Goal: Transaction & Acquisition: Download file/media

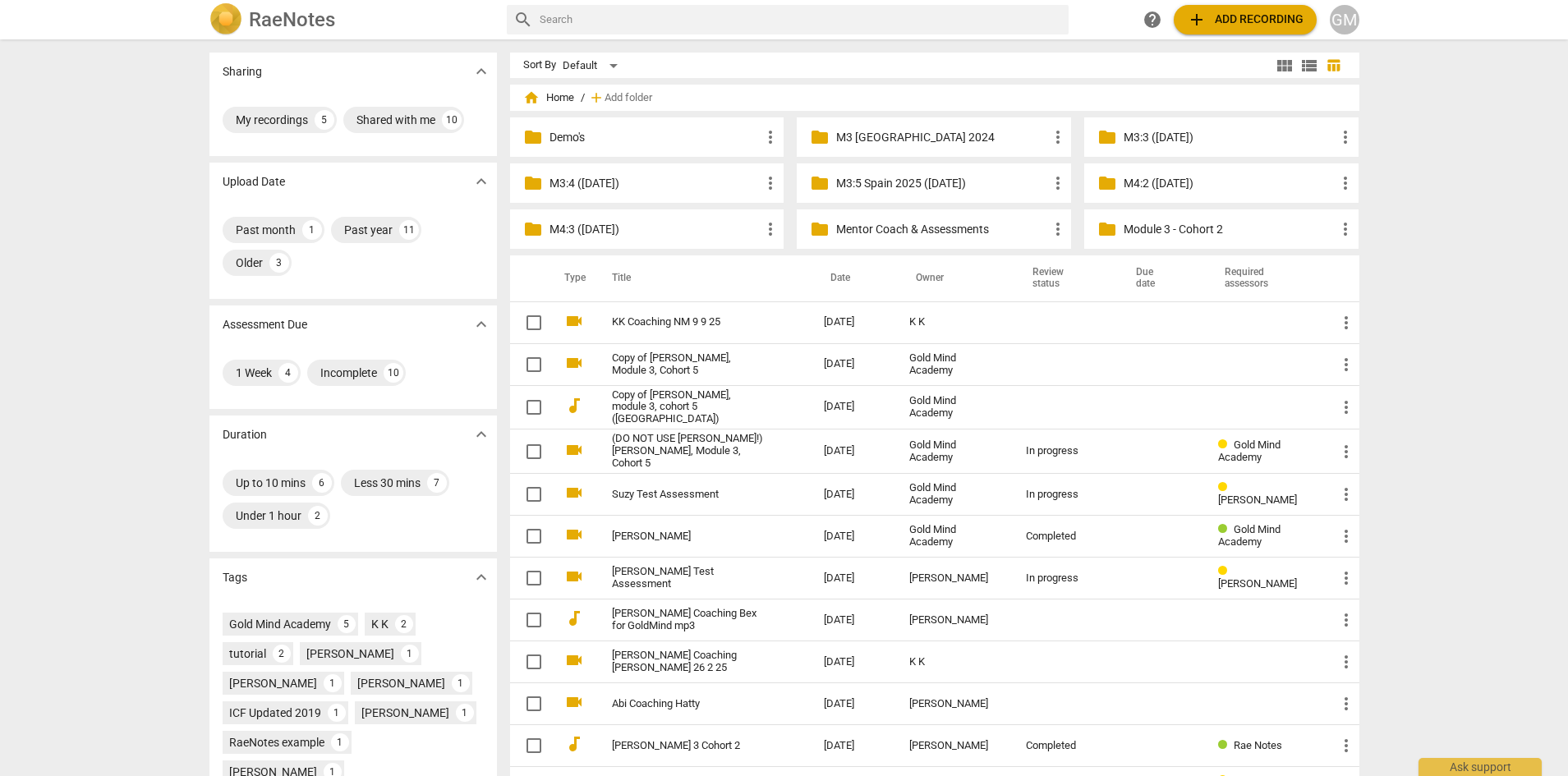
click at [890, 232] on p "Mentor Coach & Assessments" at bounding box center [943, 229] width 212 height 17
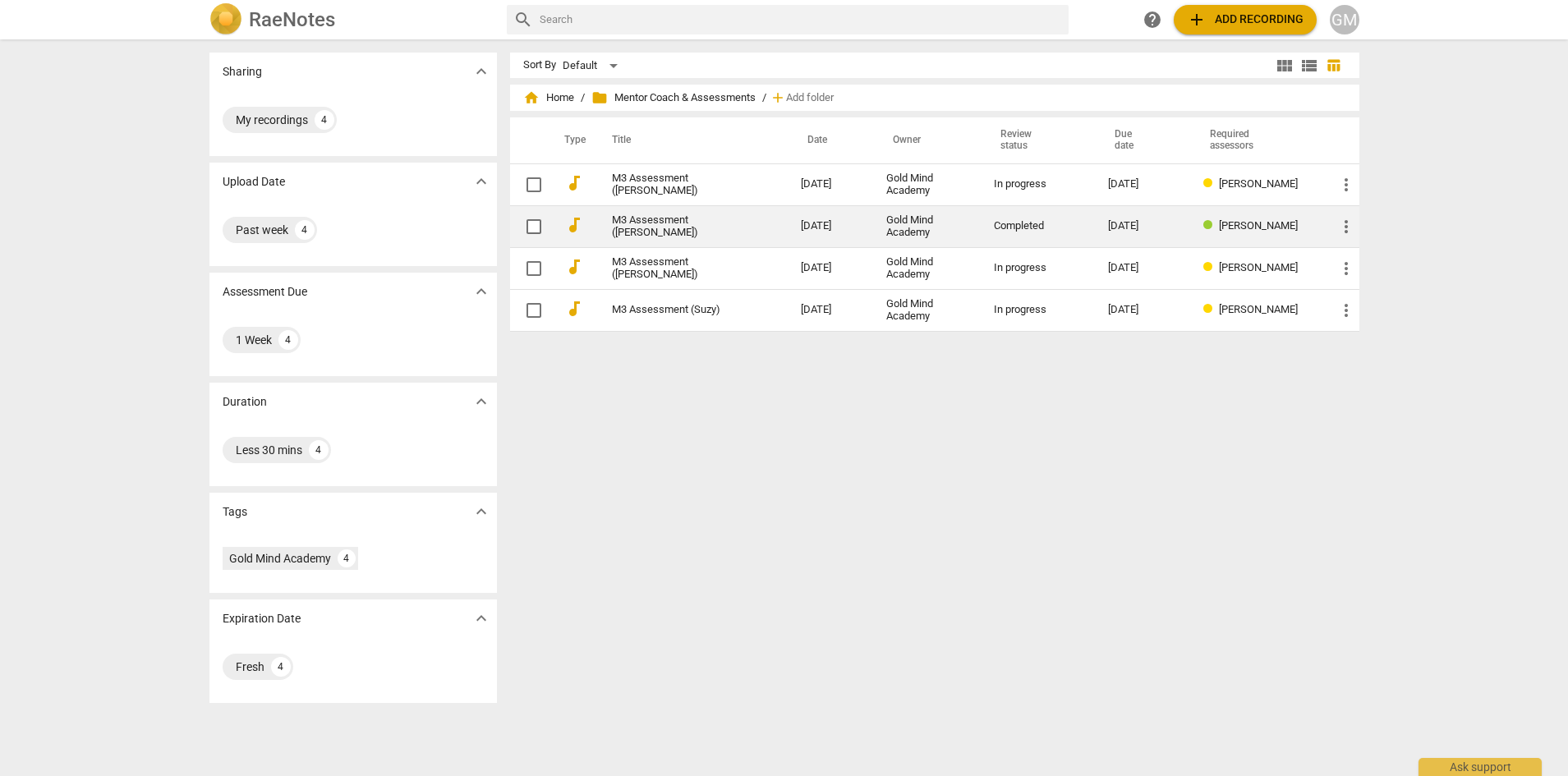
click at [637, 228] on link "M3 Assessment ([PERSON_NAME])" at bounding box center [678, 226] width 131 height 25
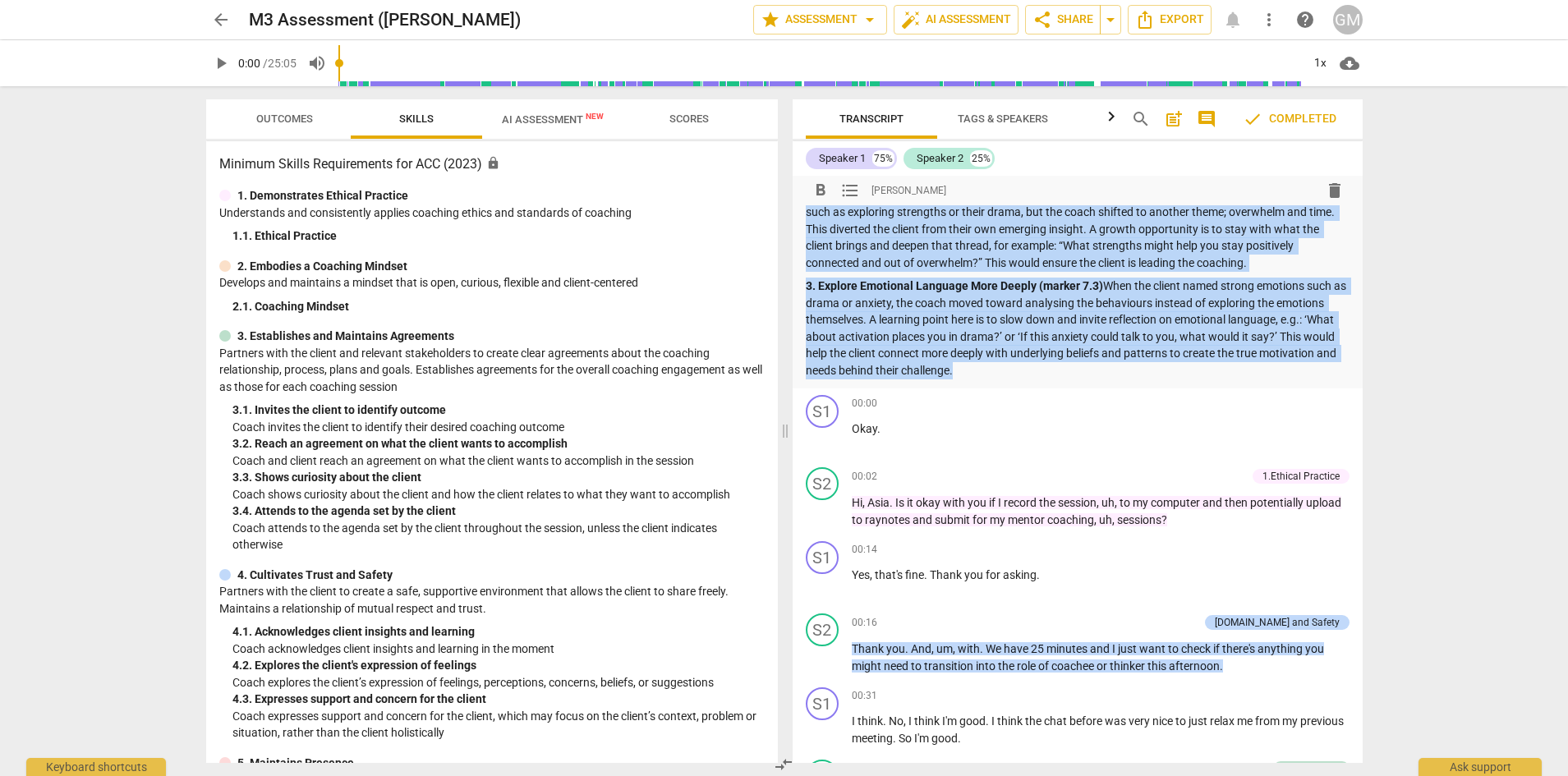
drag, startPoint x: 863, startPoint y: 223, endPoint x: 954, endPoint y: 360, distance: 164.5
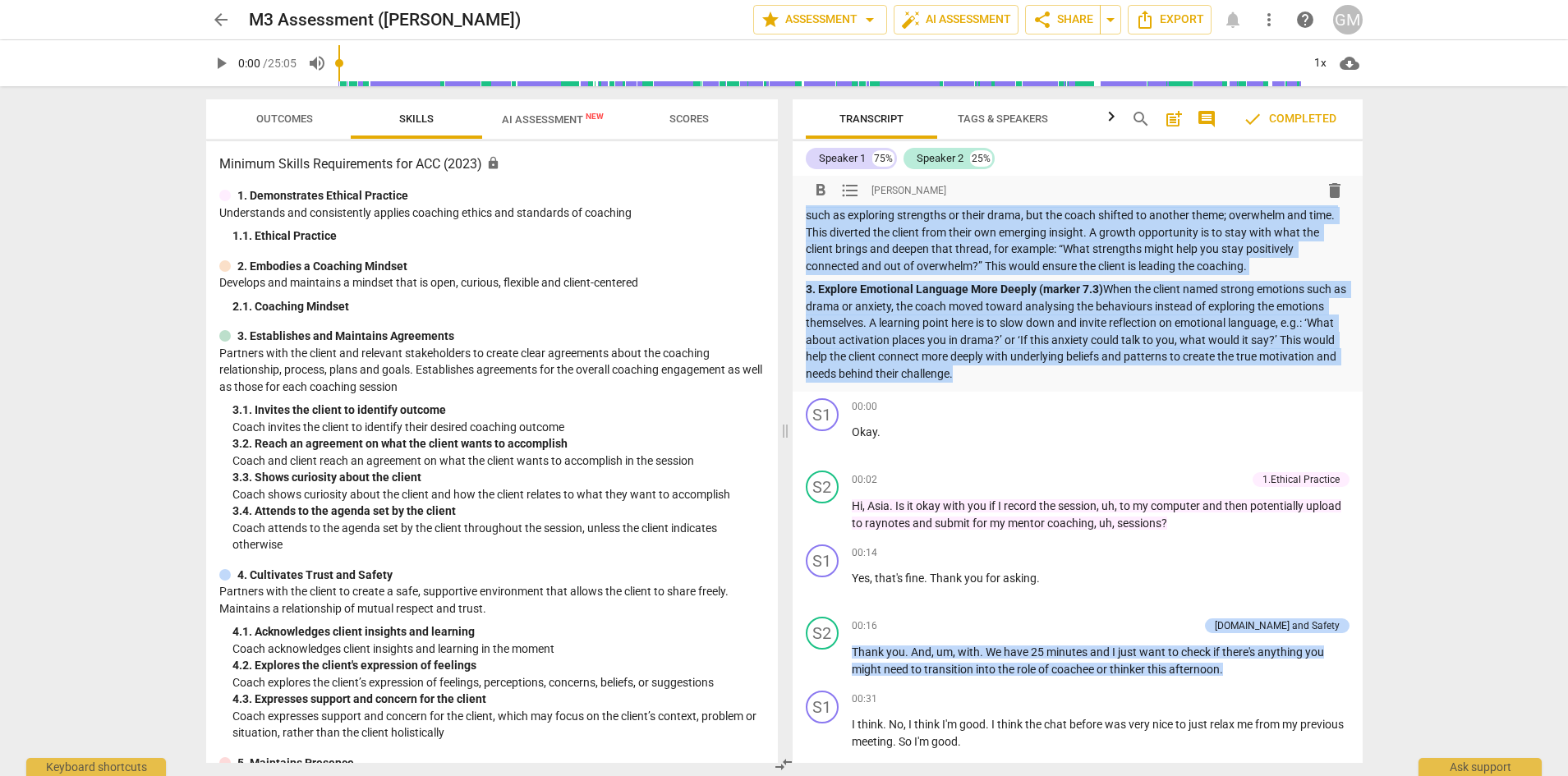
copy div "Lo IPS dolor , sit ametc ad el seddoeiu tem incididuntu la etdolore mag ali eni…"
click at [1264, 18] on span "more_vert" at bounding box center [1270, 20] width 20 height 20
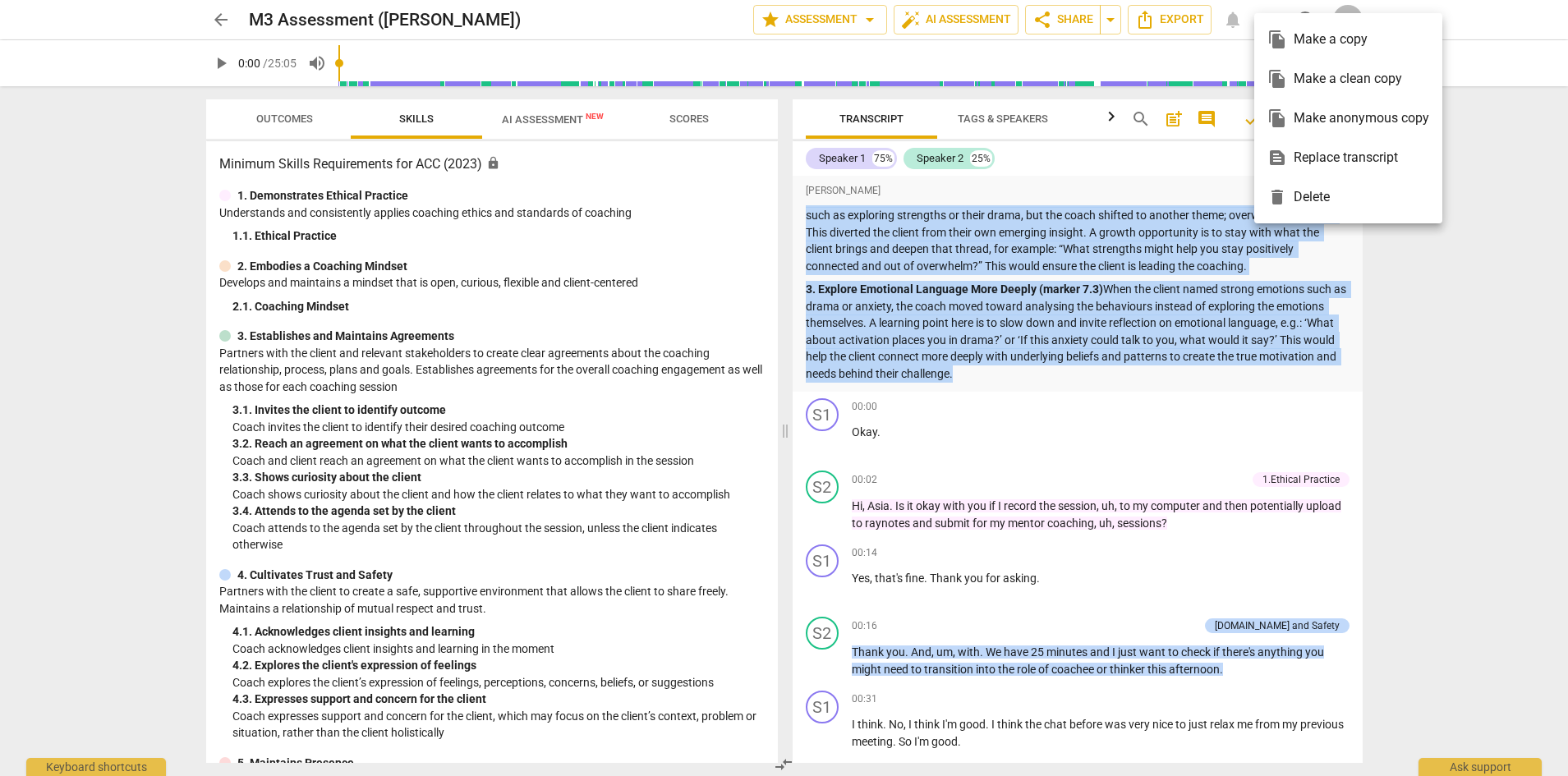
click at [1428, 324] on div at bounding box center [784, 388] width 1568 height 776
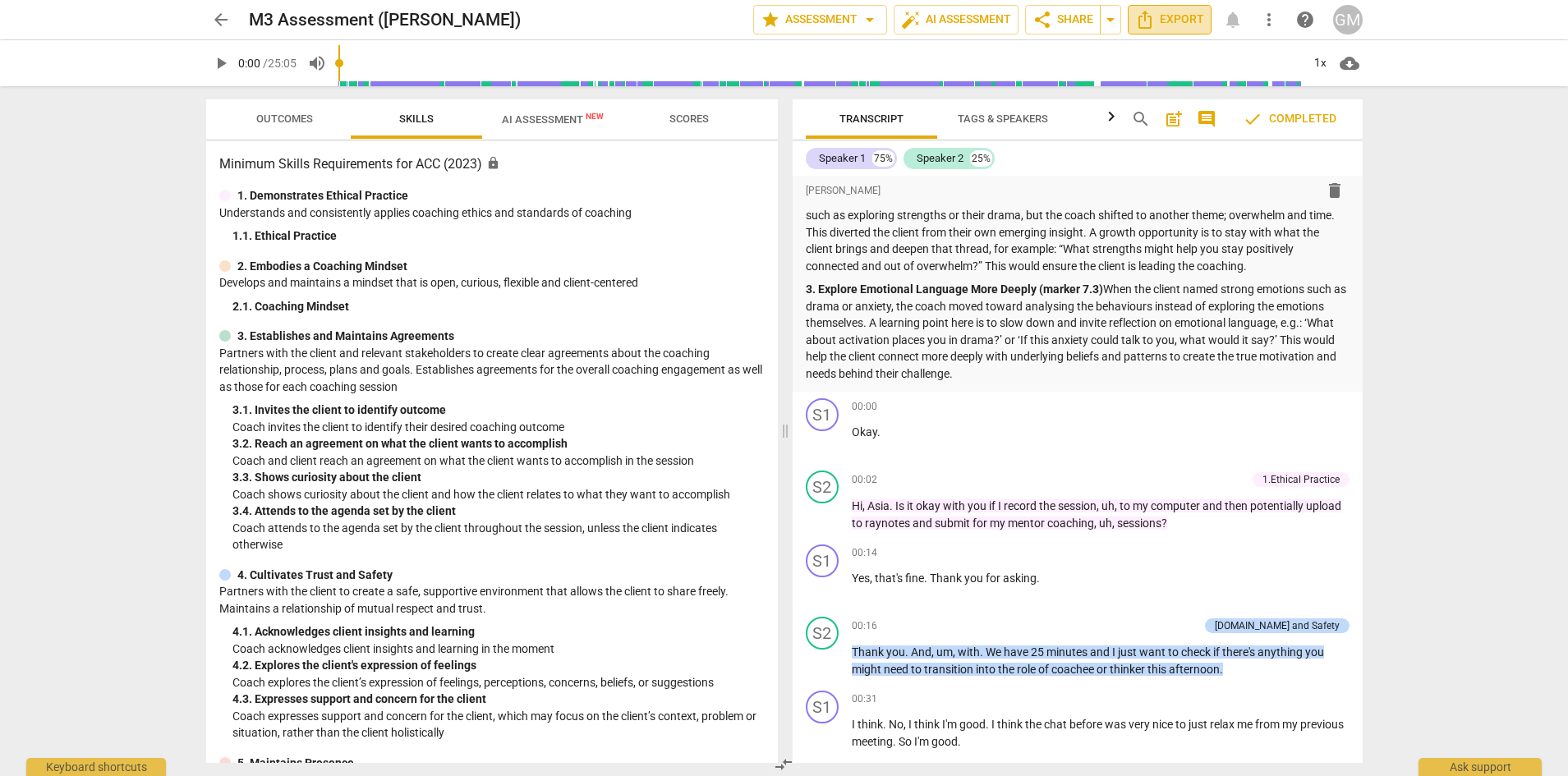
click at [1187, 17] on span "Export" at bounding box center [1170, 20] width 69 height 20
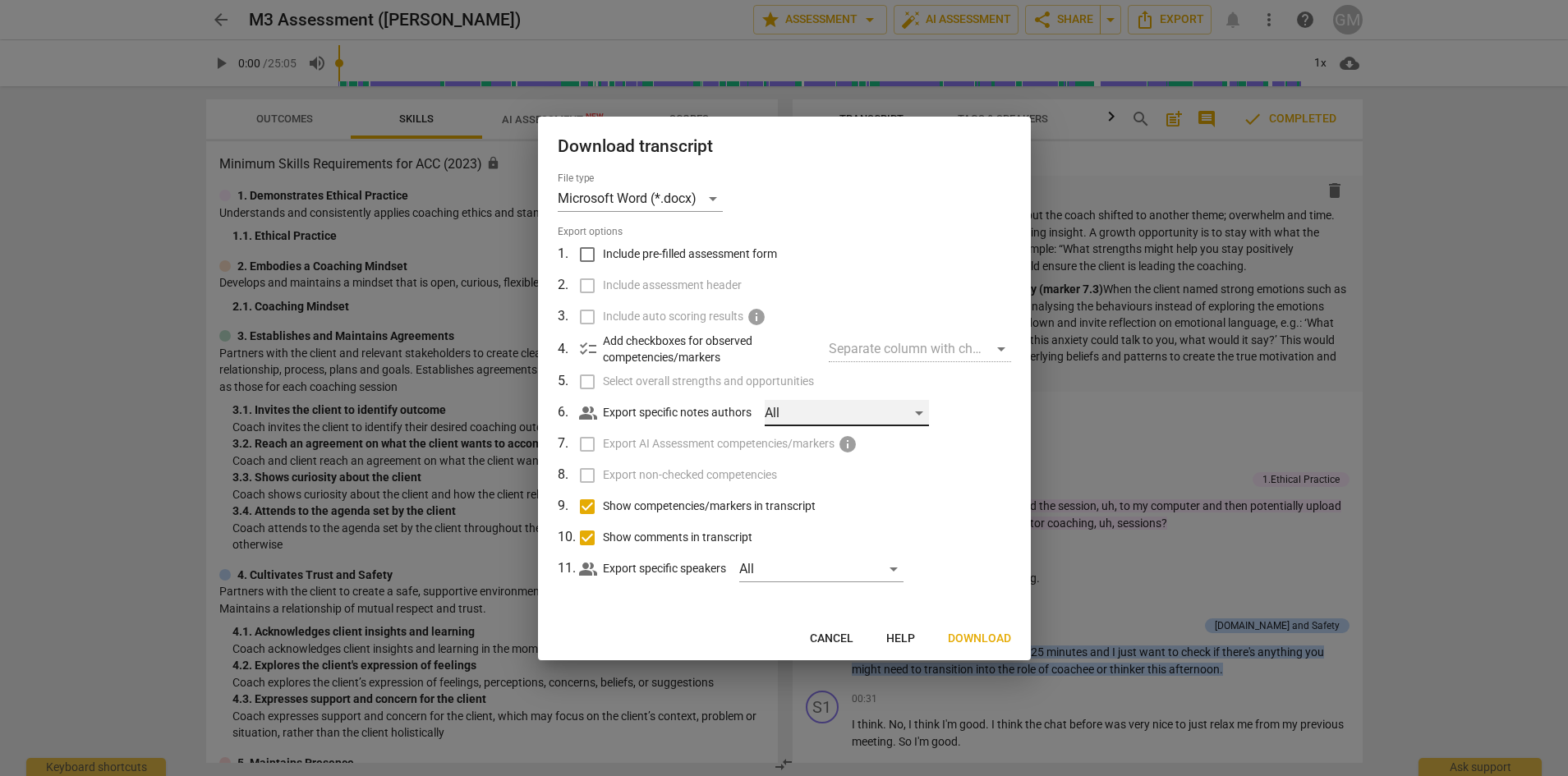
click at [862, 411] on div "All" at bounding box center [847, 413] width 165 height 27
click at [970, 388] on div at bounding box center [784, 388] width 1568 height 776
click at [981, 638] on span "Download" at bounding box center [980, 639] width 63 height 17
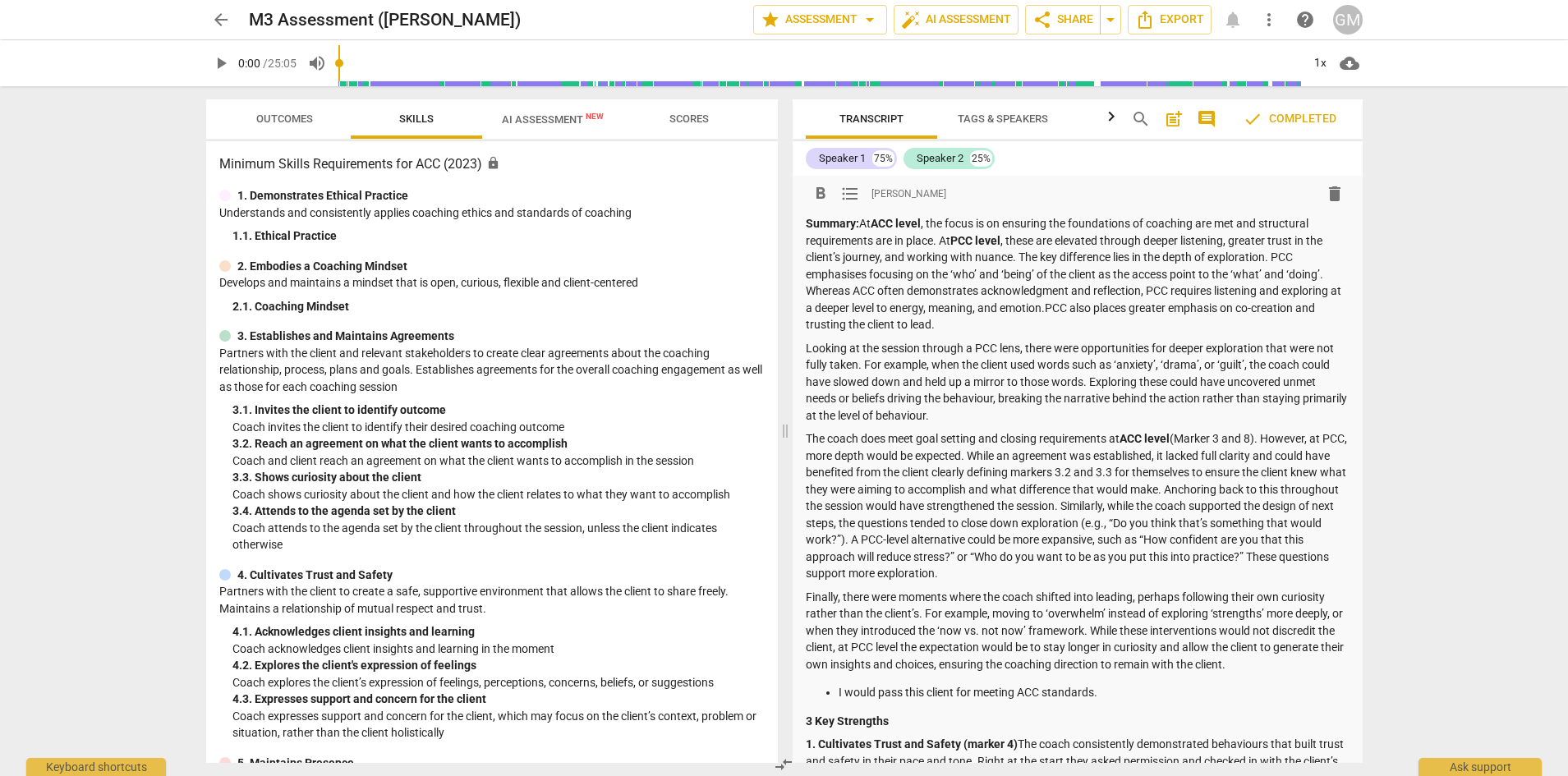
scroll to position [0, 0]
click at [870, 228] on p "Summary: At ACC level , the focus is on ensuring the foundations of coaching ar…" at bounding box center [1077, 274] width 544 height 118
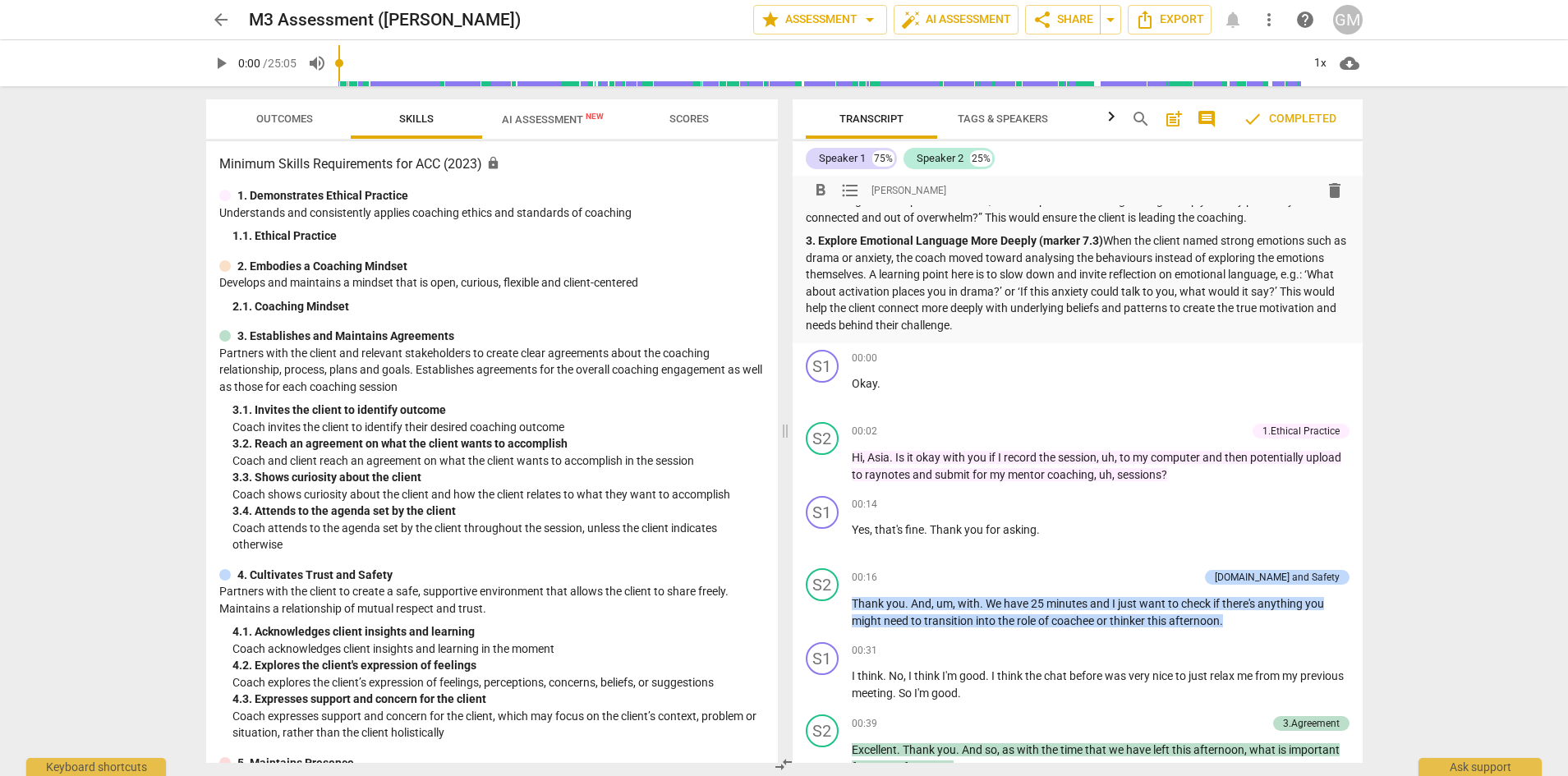
scroll to position [1101, 0]
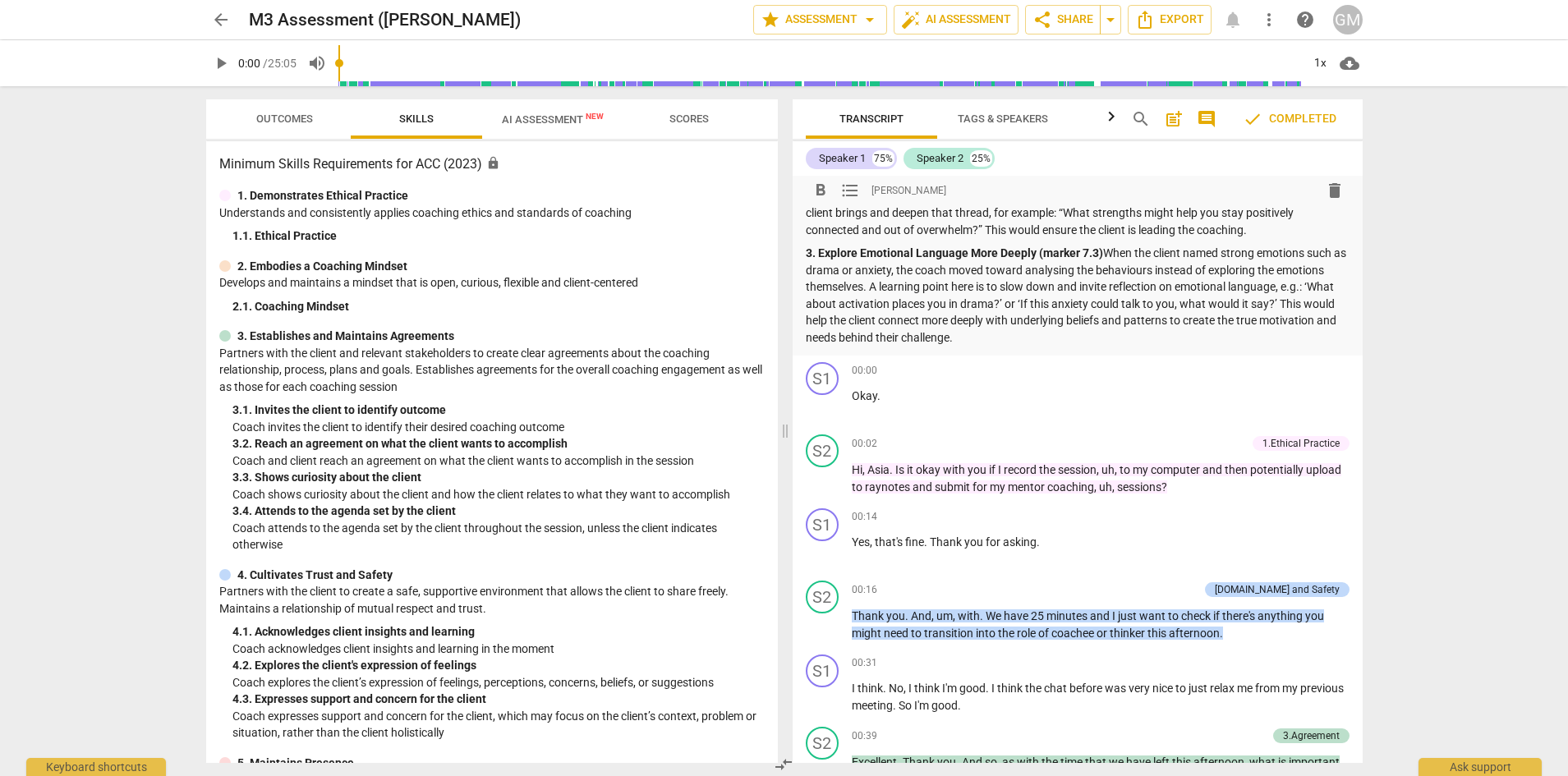
drag, startPoint x: 863, startPoint y: 223, endPoint x: 1003, endPoint y: 324, distance: 172.6
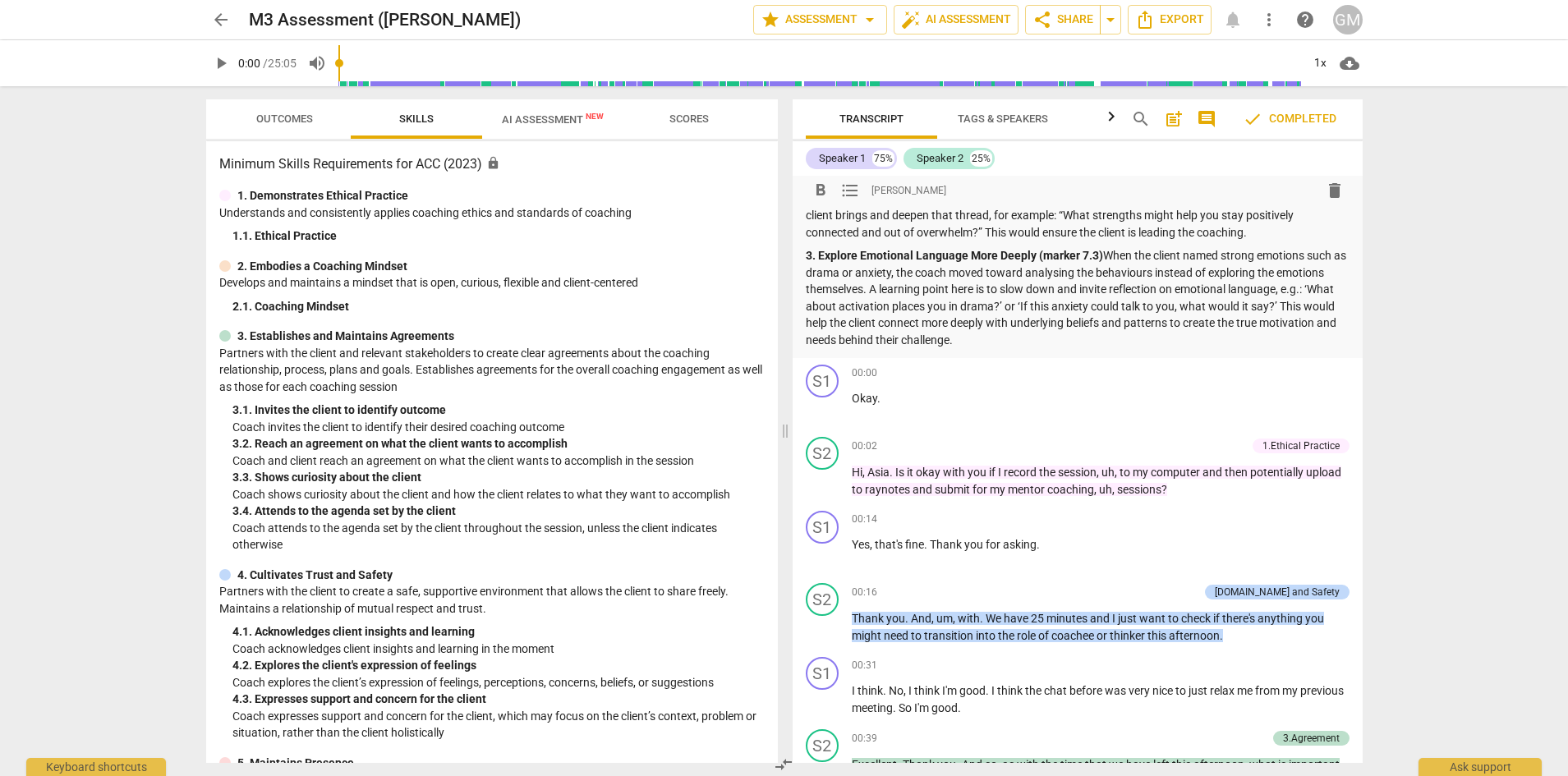
copy div "Lo IPS dolor , sit ametc ad el seddoeiu tem incididuntu la etdolore mag ali eni…"
click at [983, 284] on p "3. Explore Emotional Language More Deeply (marker 7.3) When the client named st…" at bounding box center [1077, 297] width 544 height 101
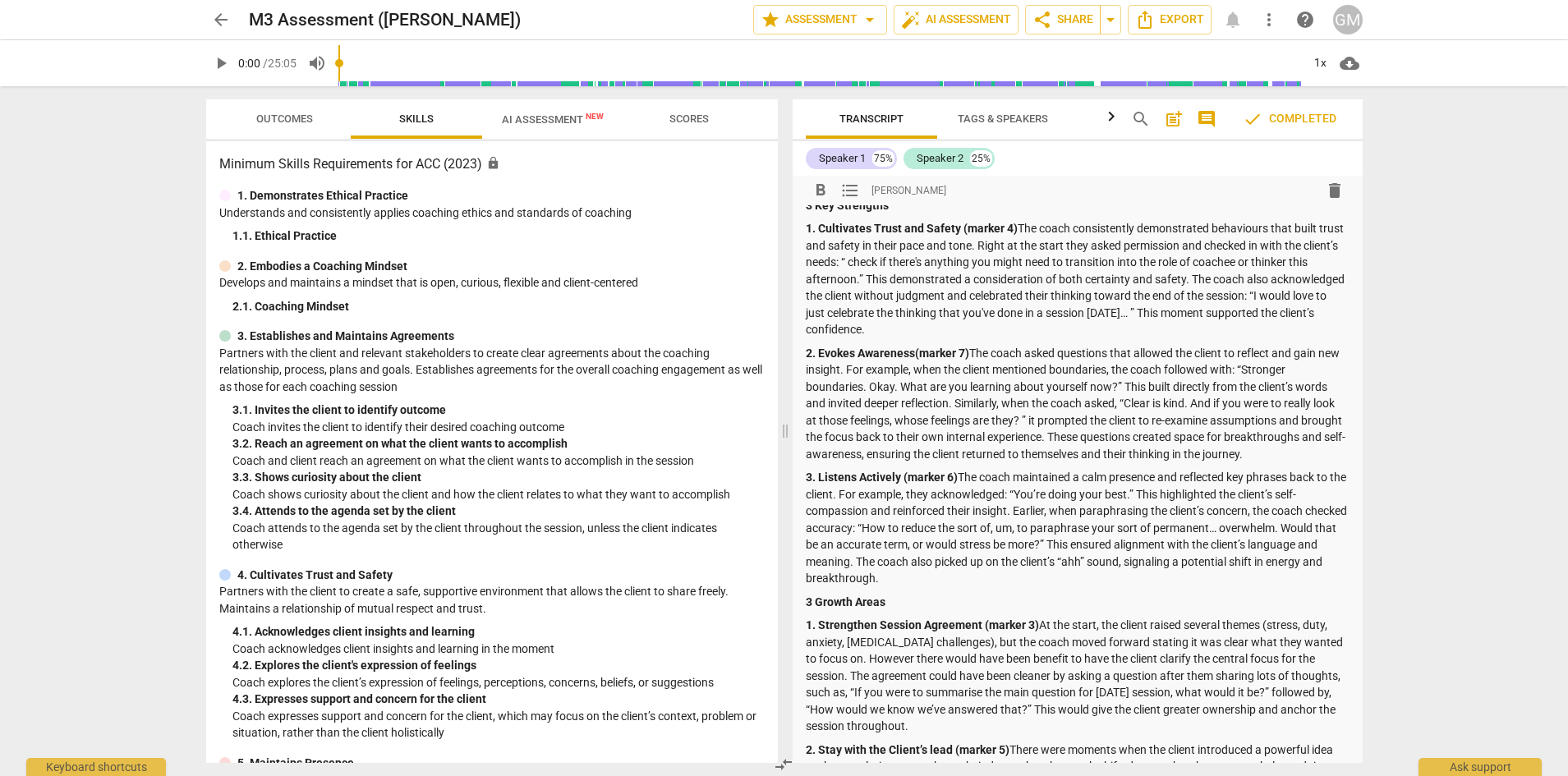
scroll to position [499, 0]
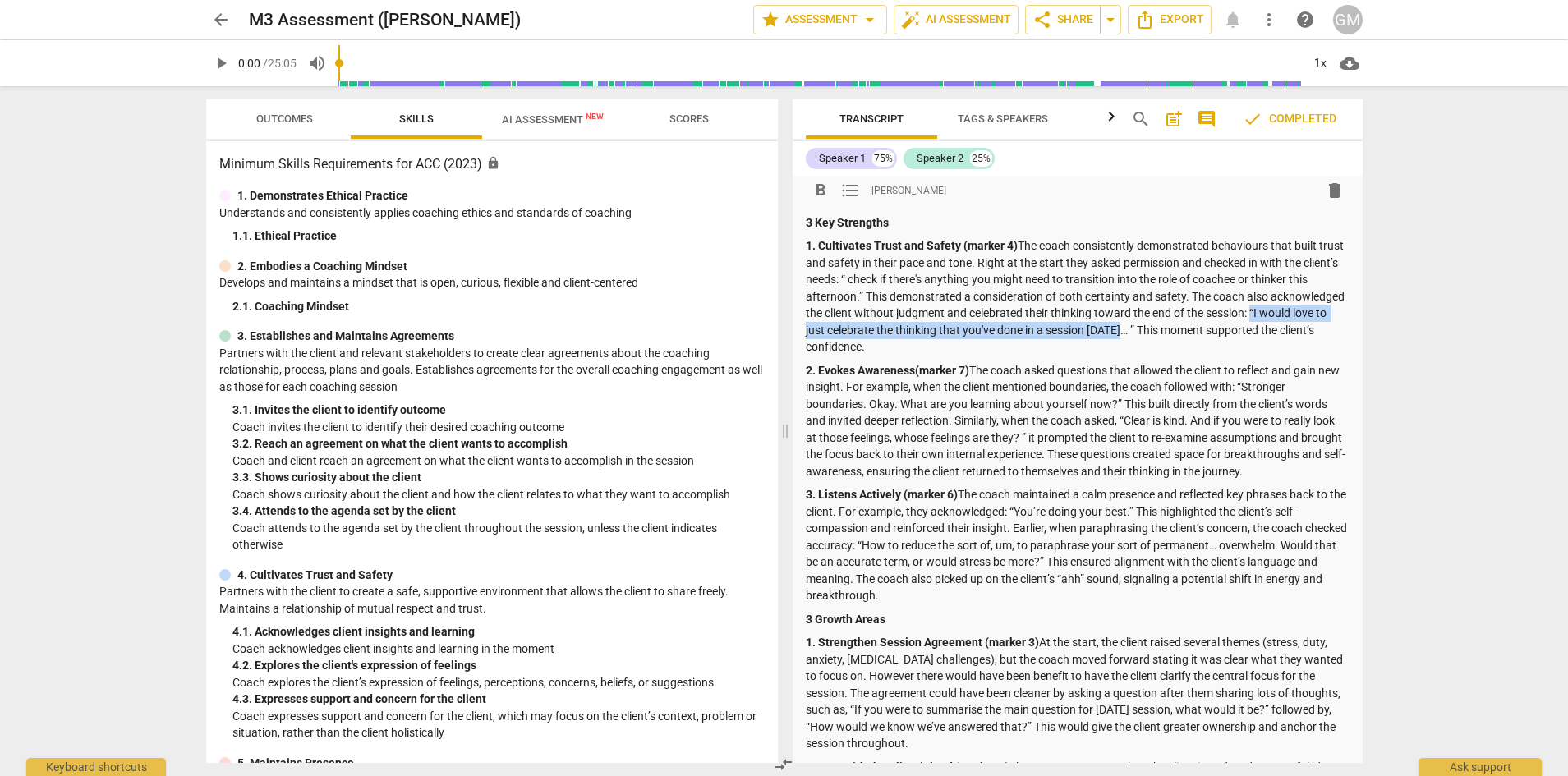
drag, startPoint x: 1330, startPoint y: 300, endPoint x: 1193, endPoint y: 311, distance: 137.4
click at [1193, 311] on p "1. Cultivates Trust and Safety (marker 4) The coach consistently demonstrated b…" at bounding box center [1077, 296] width 544 height 118
copy p "“I would love to just celebrate the thinking that you've done in a session [DAT…"
click at [226, 22] on span "arrow_back" at bounding box center [221, 20] width 20 height 20
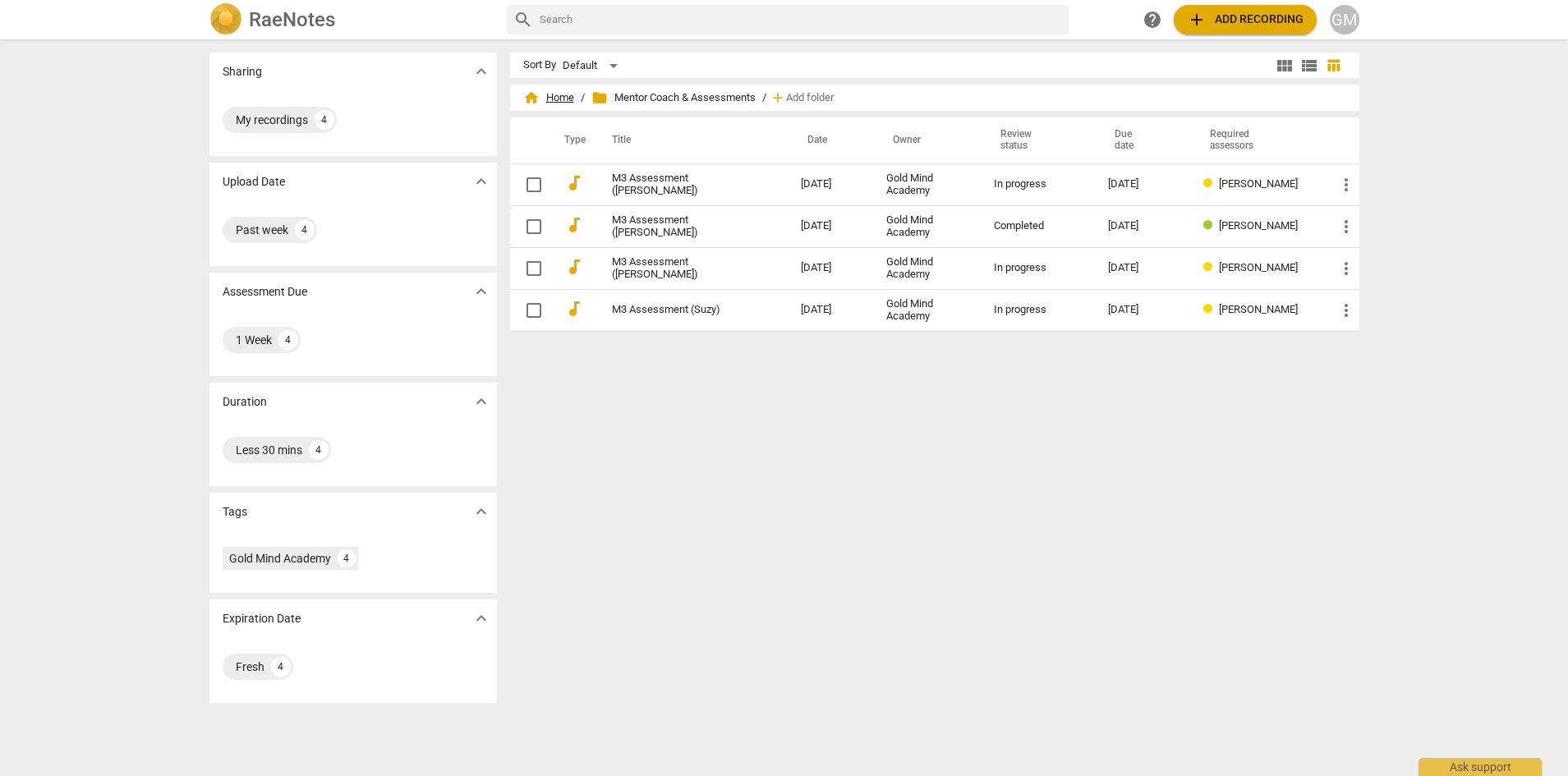
click at [557, 98] on span "home Home" at bounding box center [548, 97] width 51 height 17
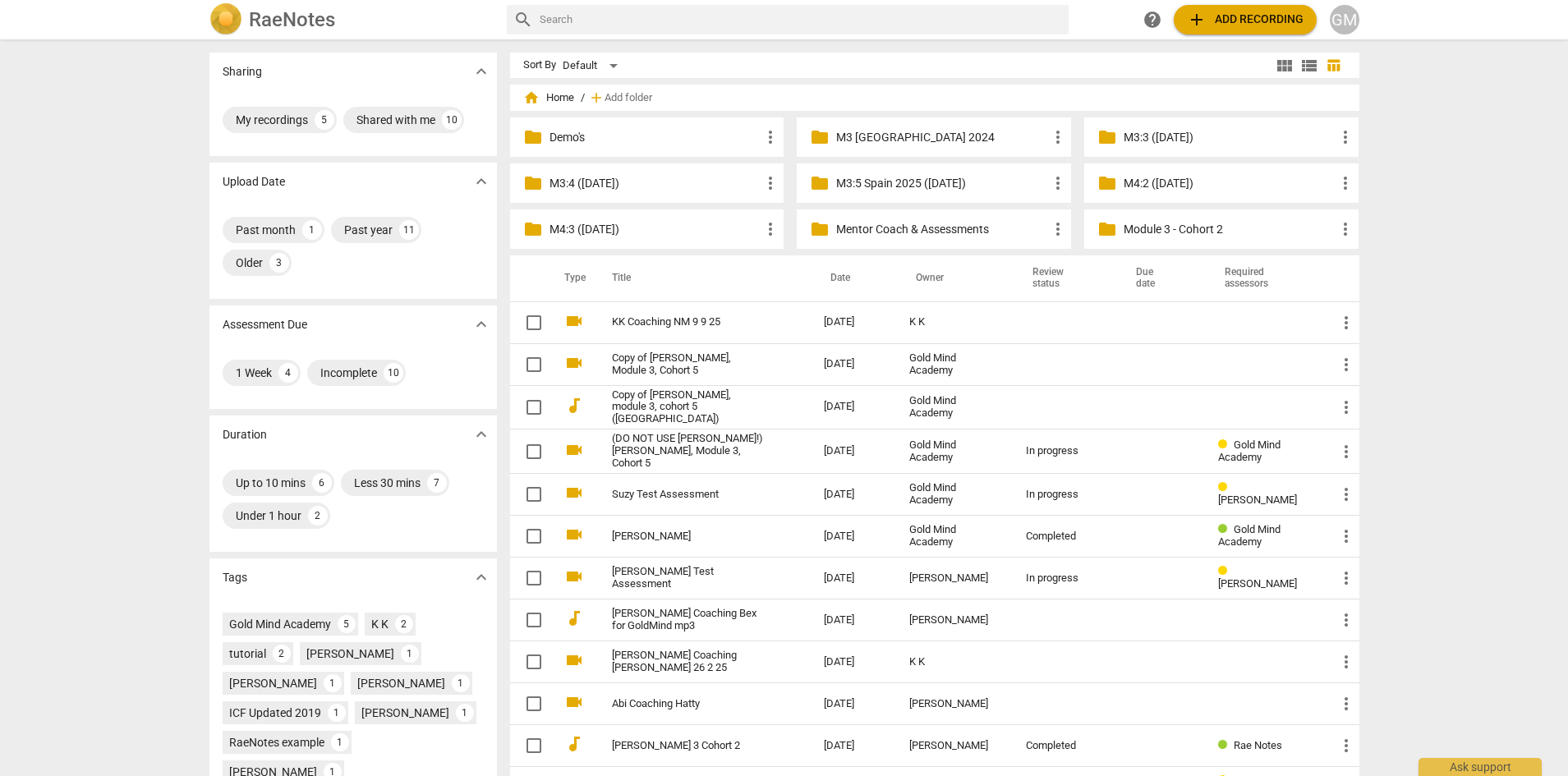
click at [929, 185] on p "M3:5 Spain 2025 ([DATE])" at bounding box center [943, 183] width 212 height 17
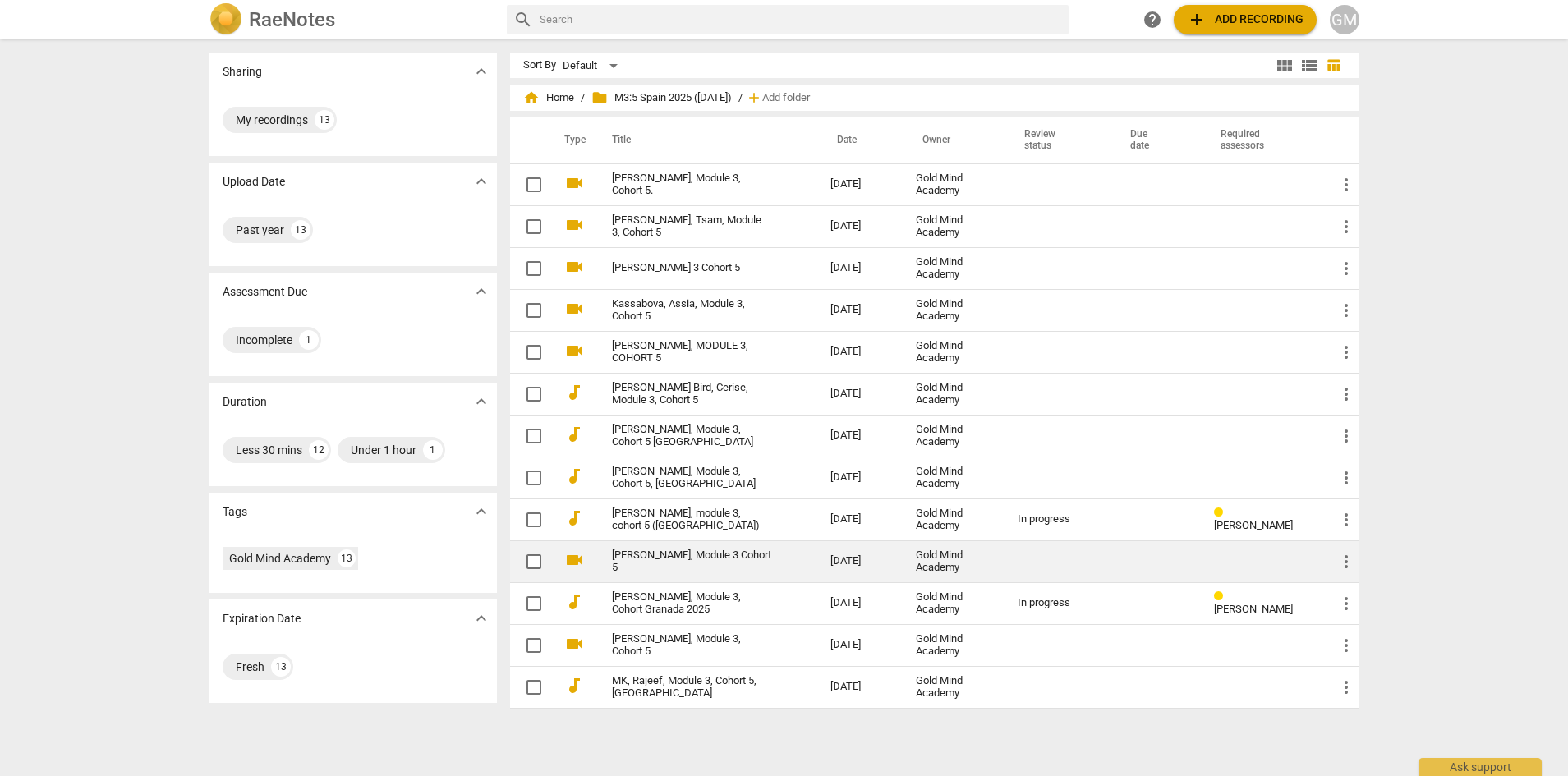
click at [667, 561] on link "[PERSON_NAME], Module 3 Cohort 5" at bounding box center [693, 562] width 161 height 25
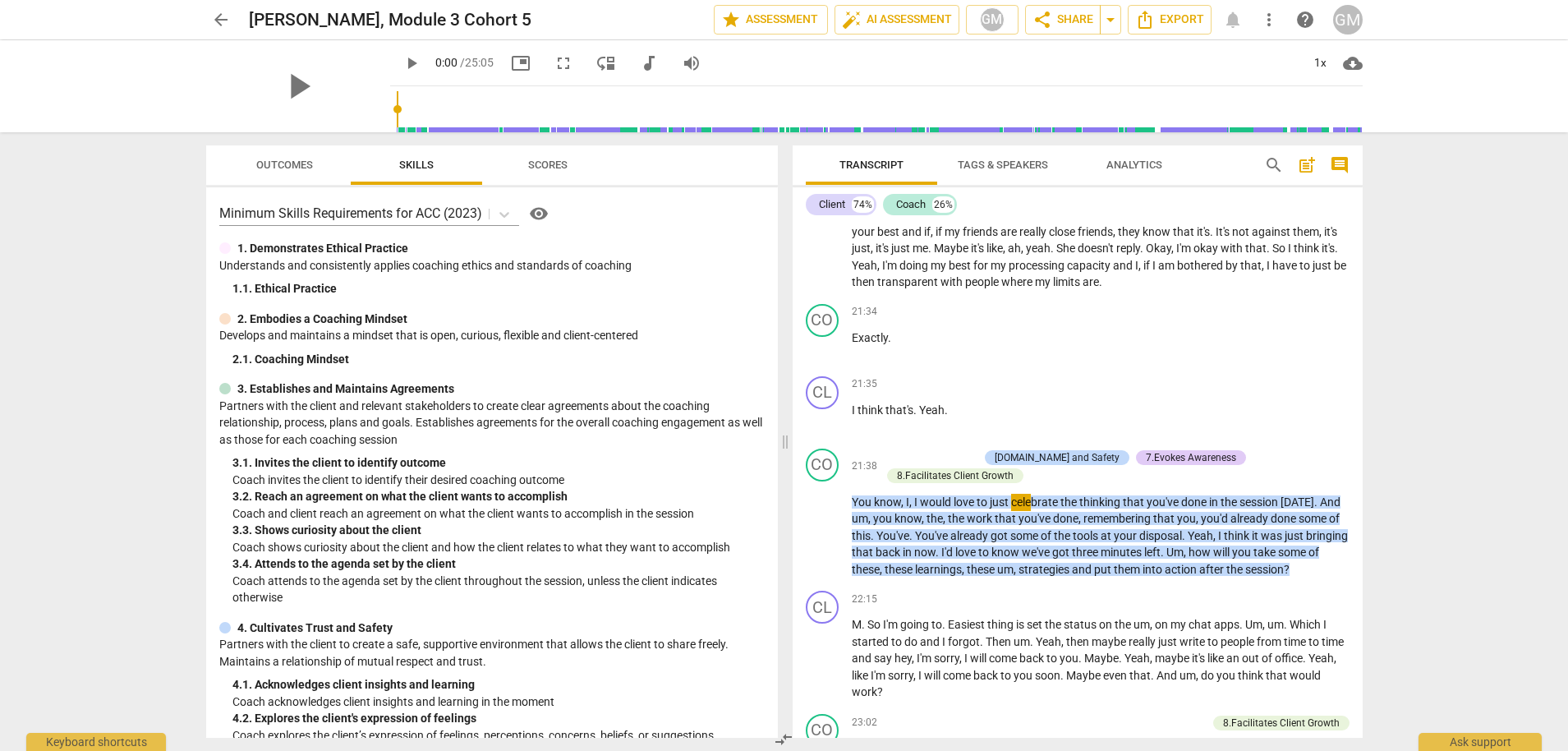
scroll to position [9972, 0]
click at [1424, 457] on div "arrow_back [PERSON_NAME], Module 3 Cohort 5 edit star Assessment auto_fix_high …" at bounding box center [784, 376] width 1568 height 751
